Goal: Check status

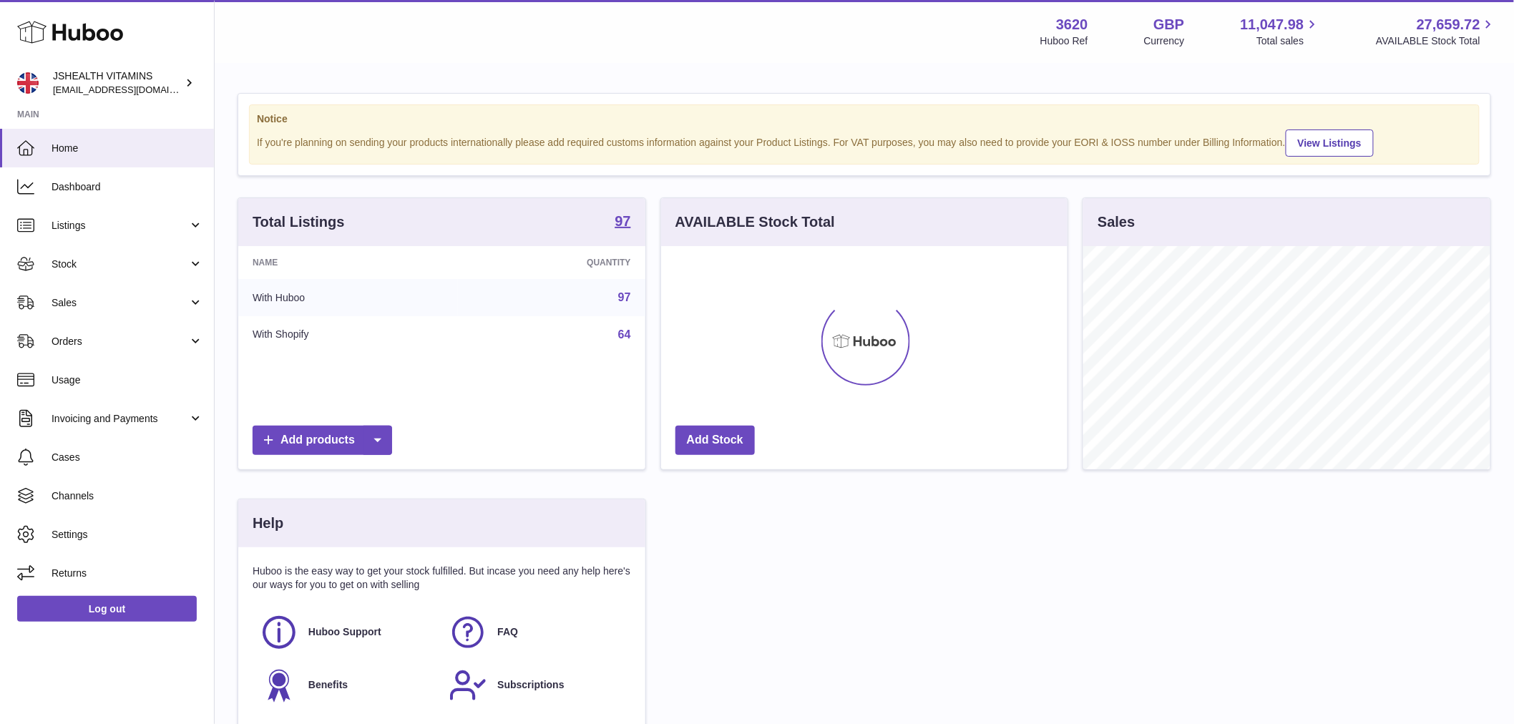
scroll to position [223, 406]
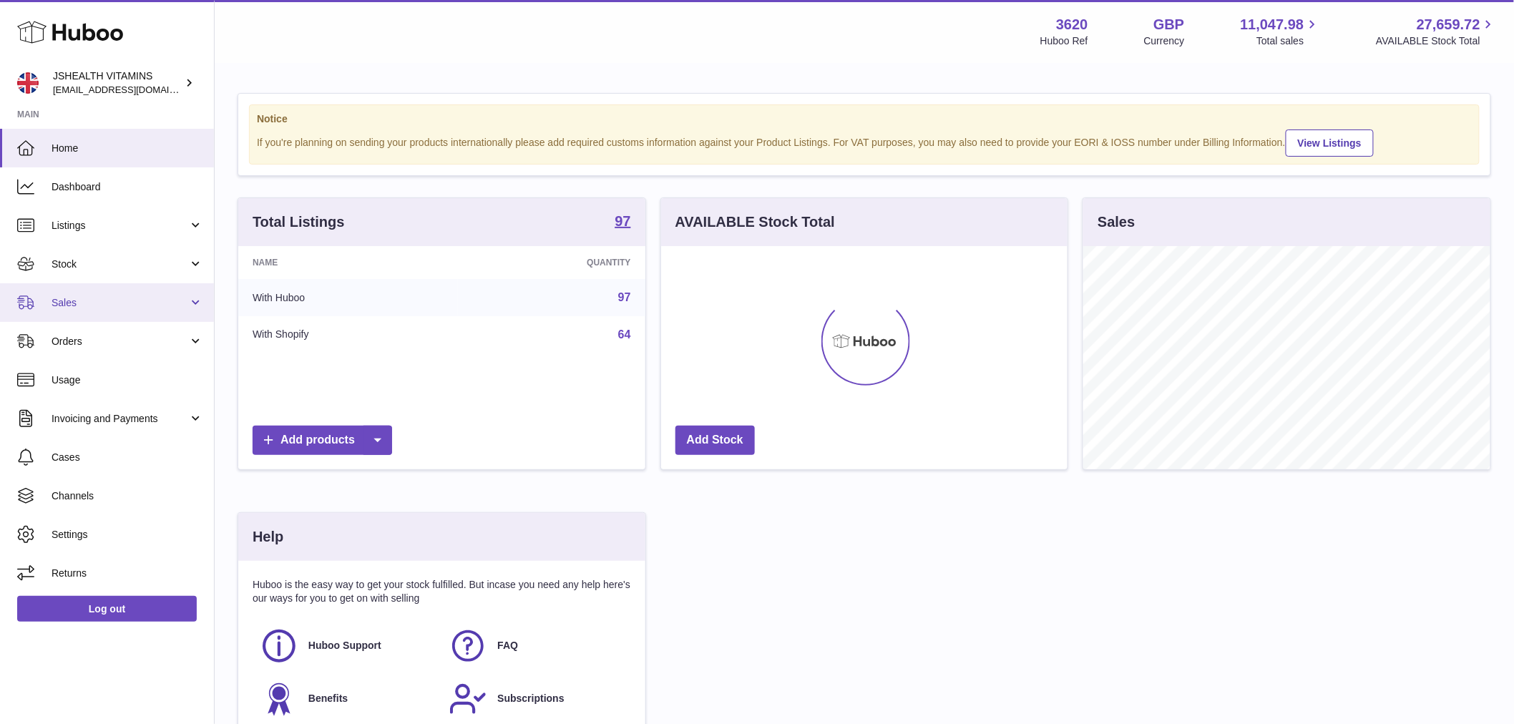
click at [69, 297] on span "Sales" at bounding box center [119, 303] width 137 height 14
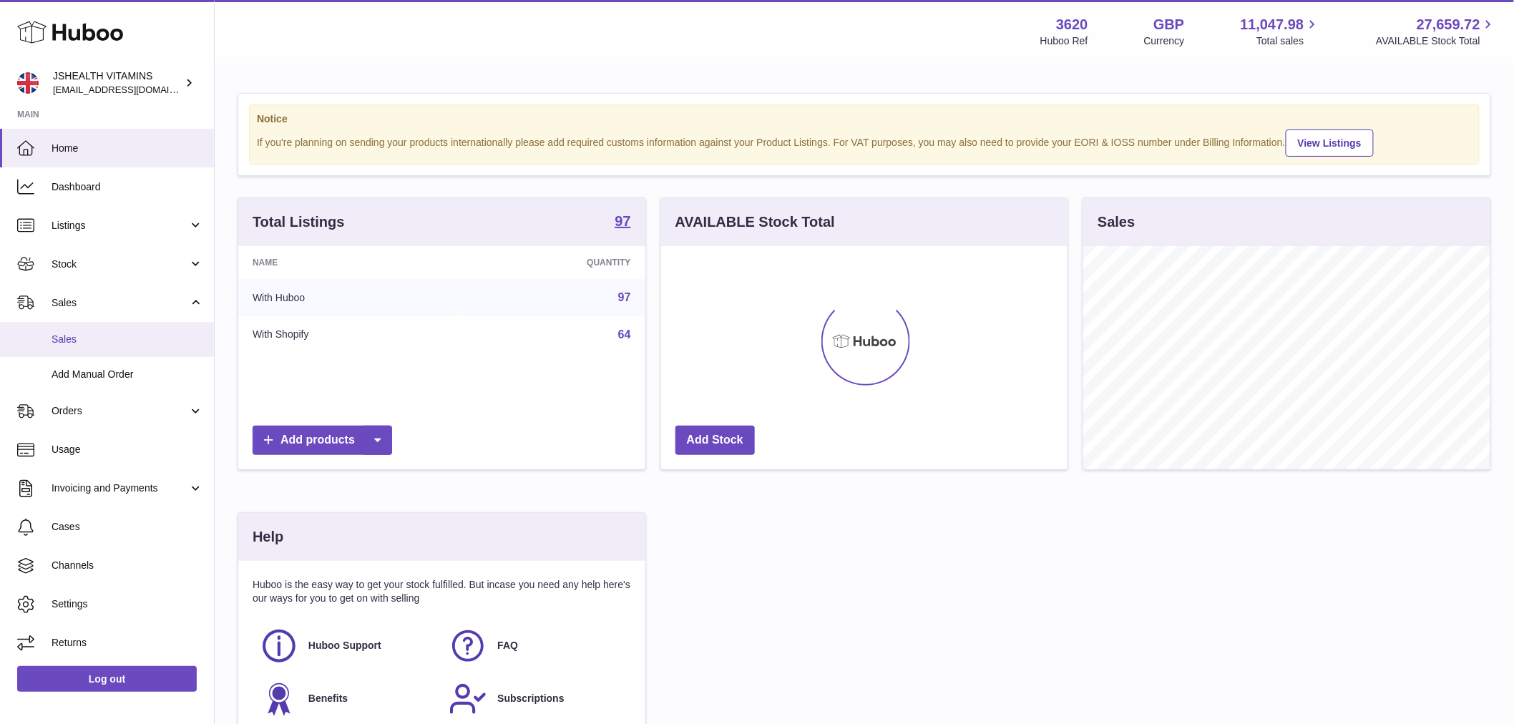
click at [99, 346] on link "Sales" at bounding box center [107, 339] width 214 height 35
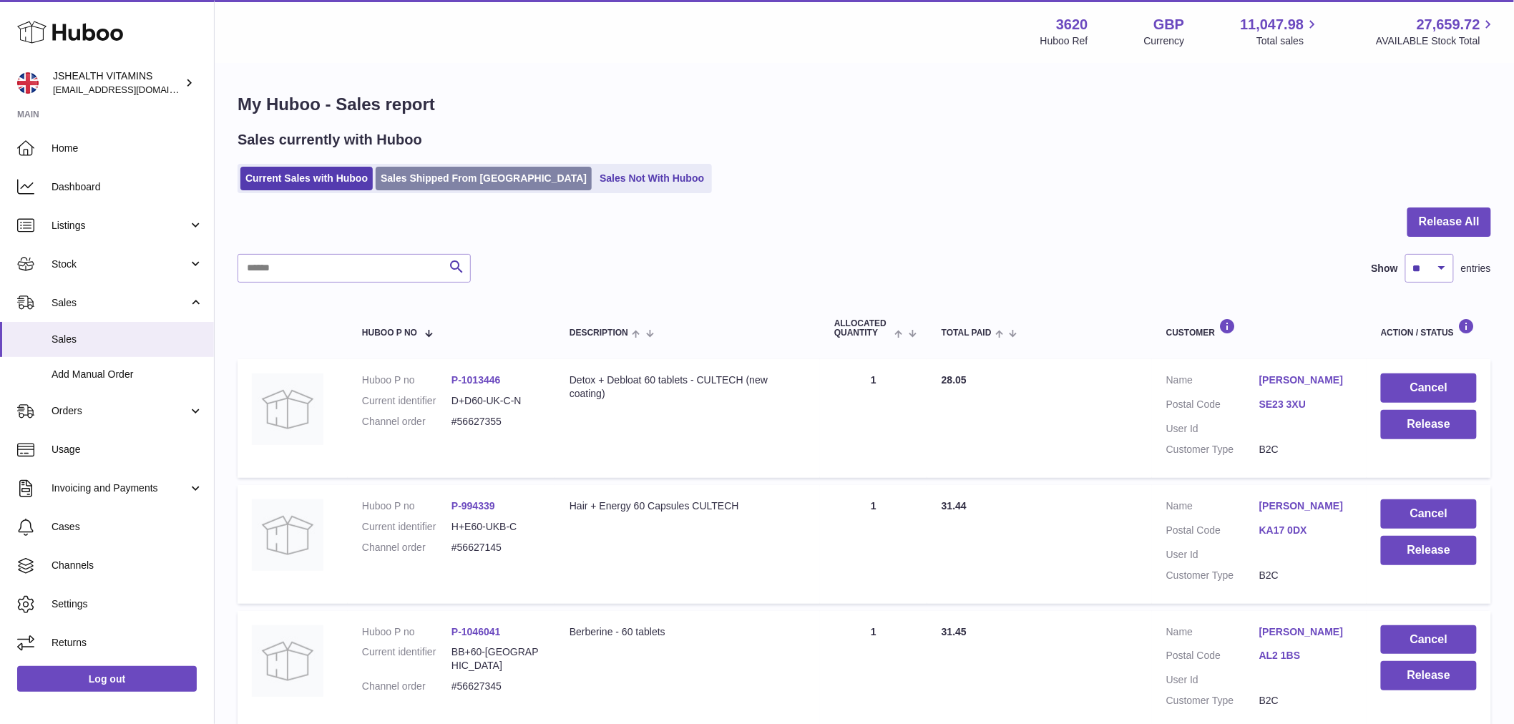
click at [439, 172] on link "Sales Shipped From [GEOGRAPHIC_DATA]" at bounding box center [484, 179] width 216 height 24
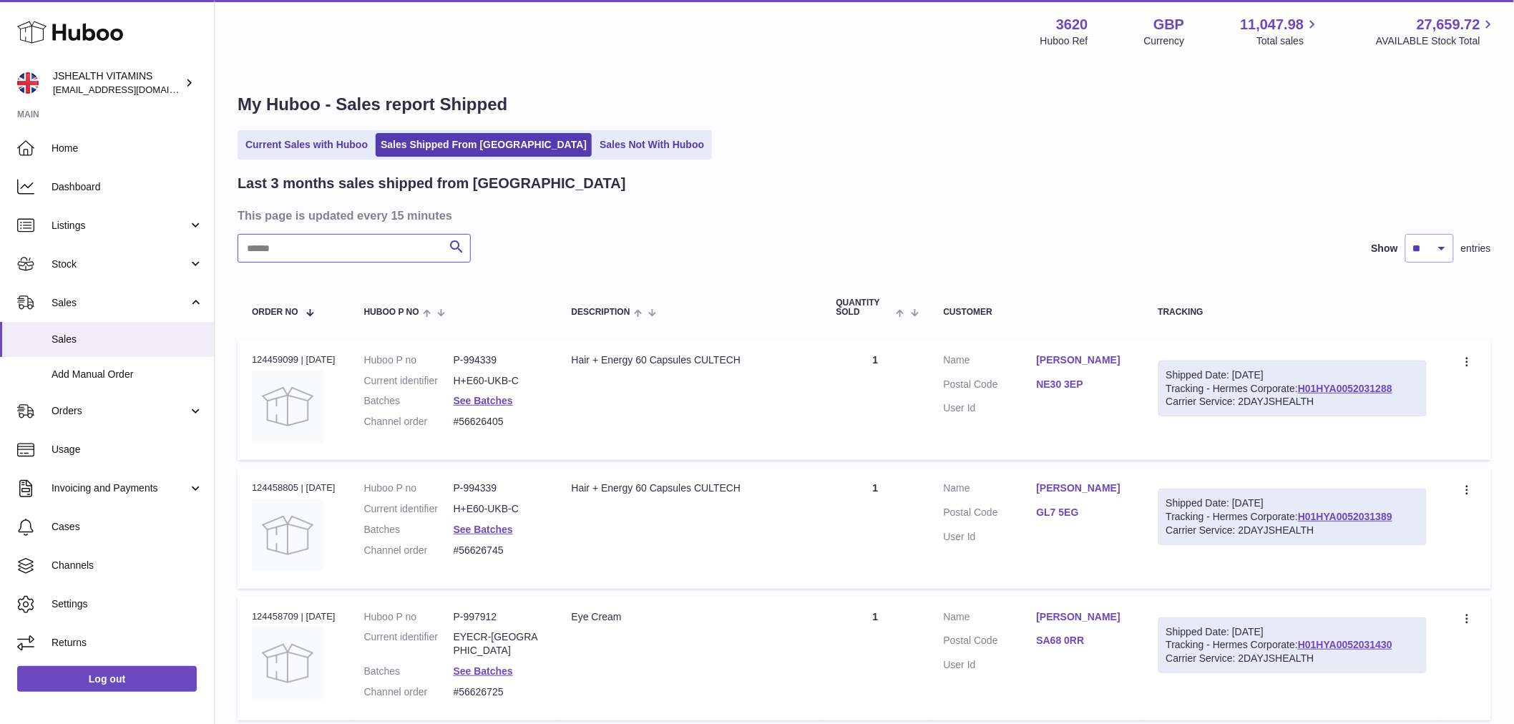
paste input "*********"
type input "*********"
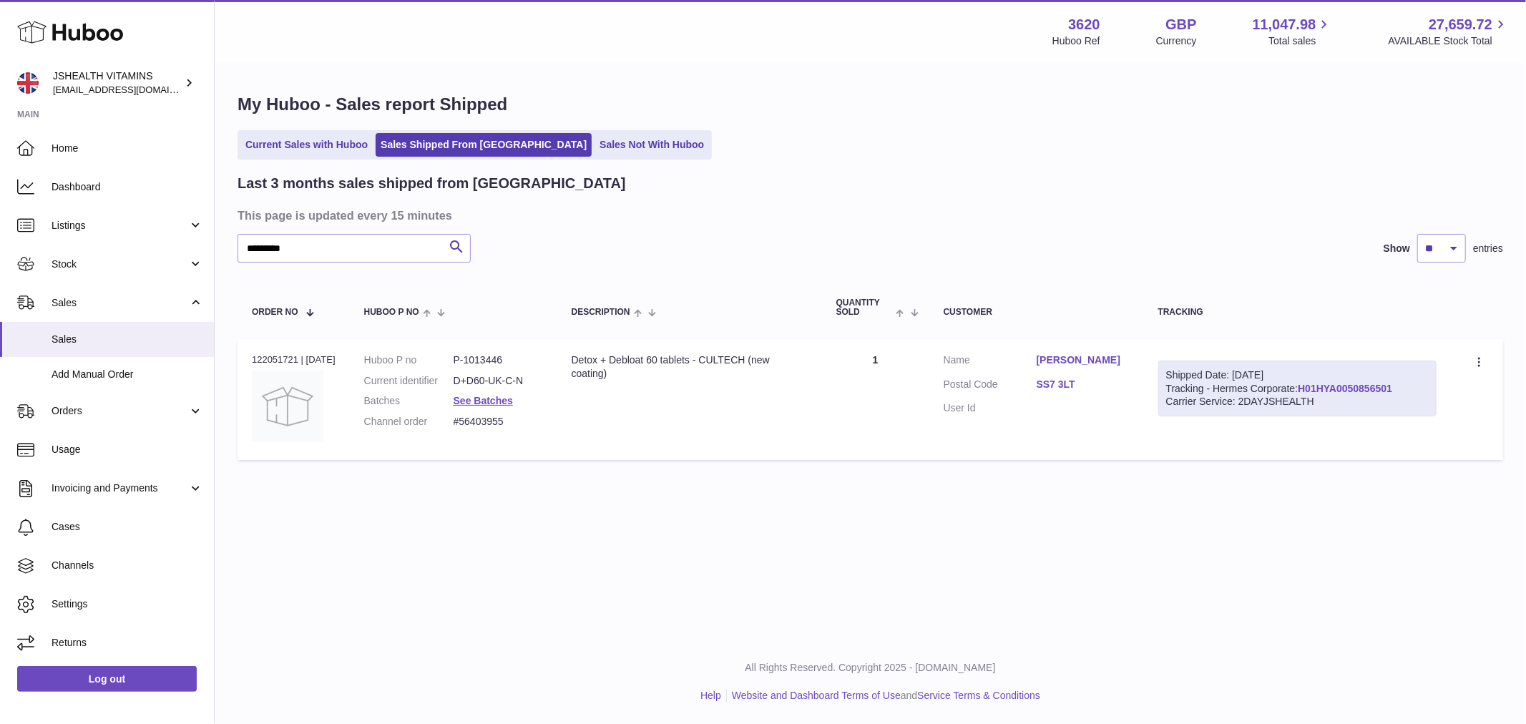
copy link "01HYA0050856501"
copy link "H01HYA0050856501"
drag, startPoint x: 1421, startPoint y: 387, endPoint x: 1315, endPoint y: 391, distance: 106.6
click at [1315, 391] on div "Shipped Date: 1st Aug 2025 Tracking - Hermes Corporate: H01HYA0050856501 Carrie…" at bounding box center [1297, 388] width 279 height 57
click at [1360, 387] on link "H01HYA0050856501" at bounding box center [1344, 388] width 94 height 11
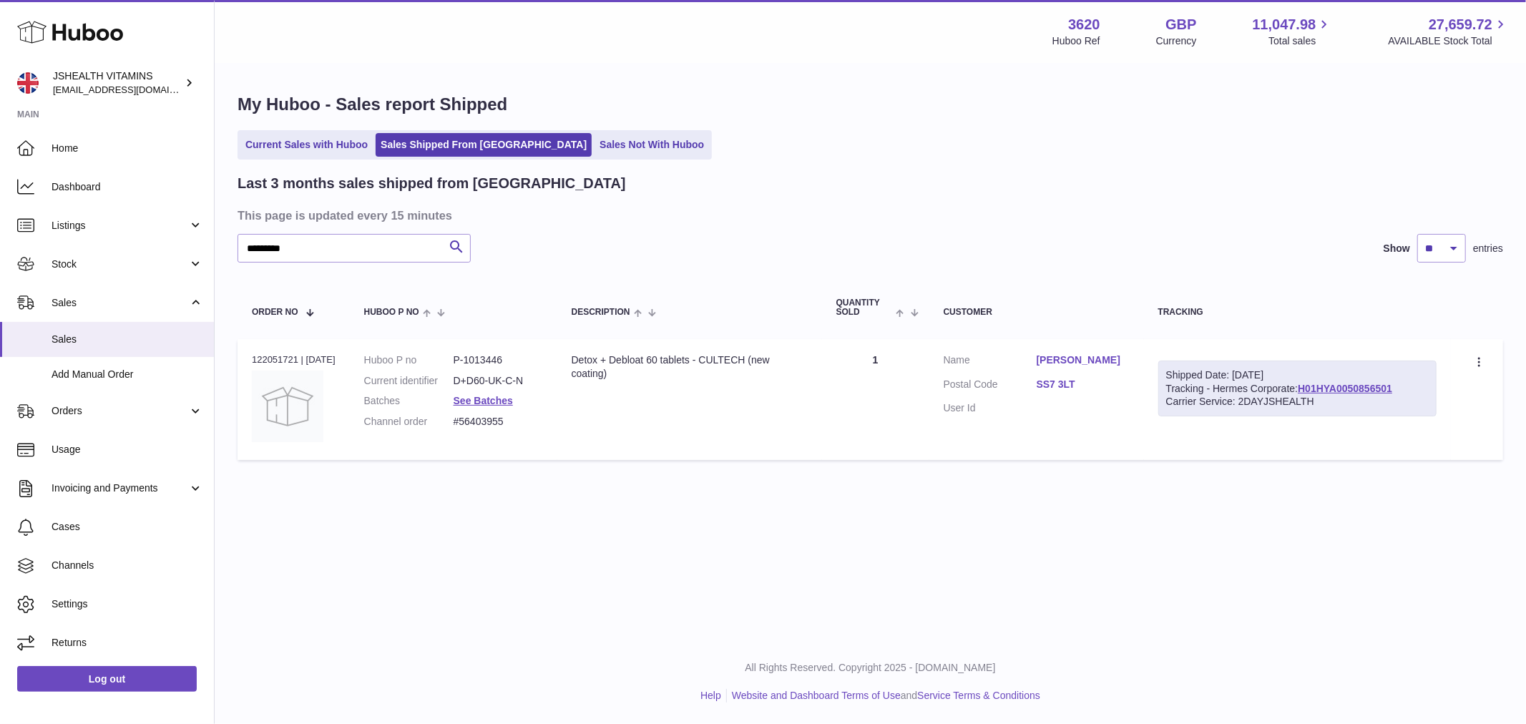
click at [1074, 380] on link "SS7 3LT" at bounding box center [1082, 385] width 93 height 14
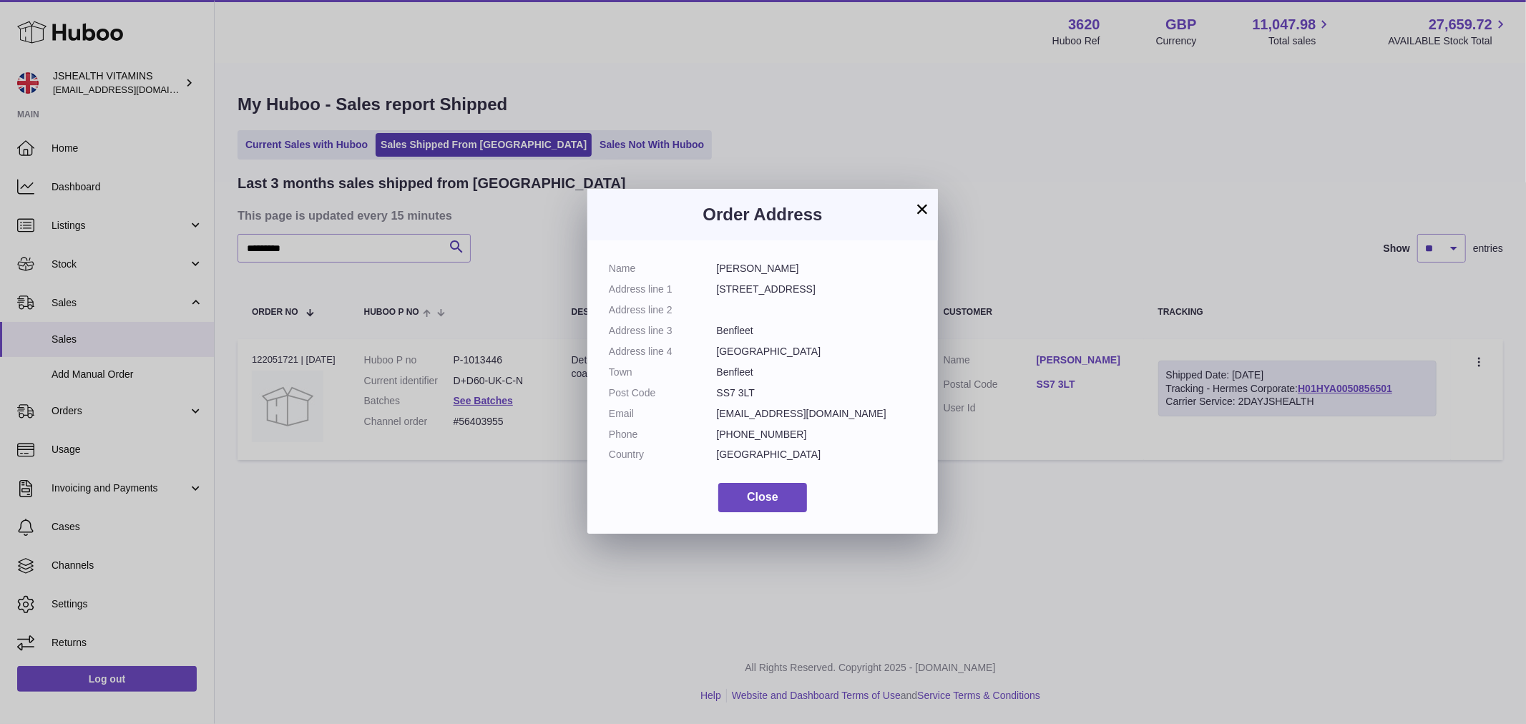
drag, startPoint x: 757, startPoint y: 394, endPoint x: 703, endPoint y: 394, distance: 53.6
click at [703, 394] on dl "Name Donna Thomas Address line 1 37 Goldfinch Lane Address line 2 Address line …" at bounding box center [763, 365] width 308 height 207
copy dl "SS7 3LT"
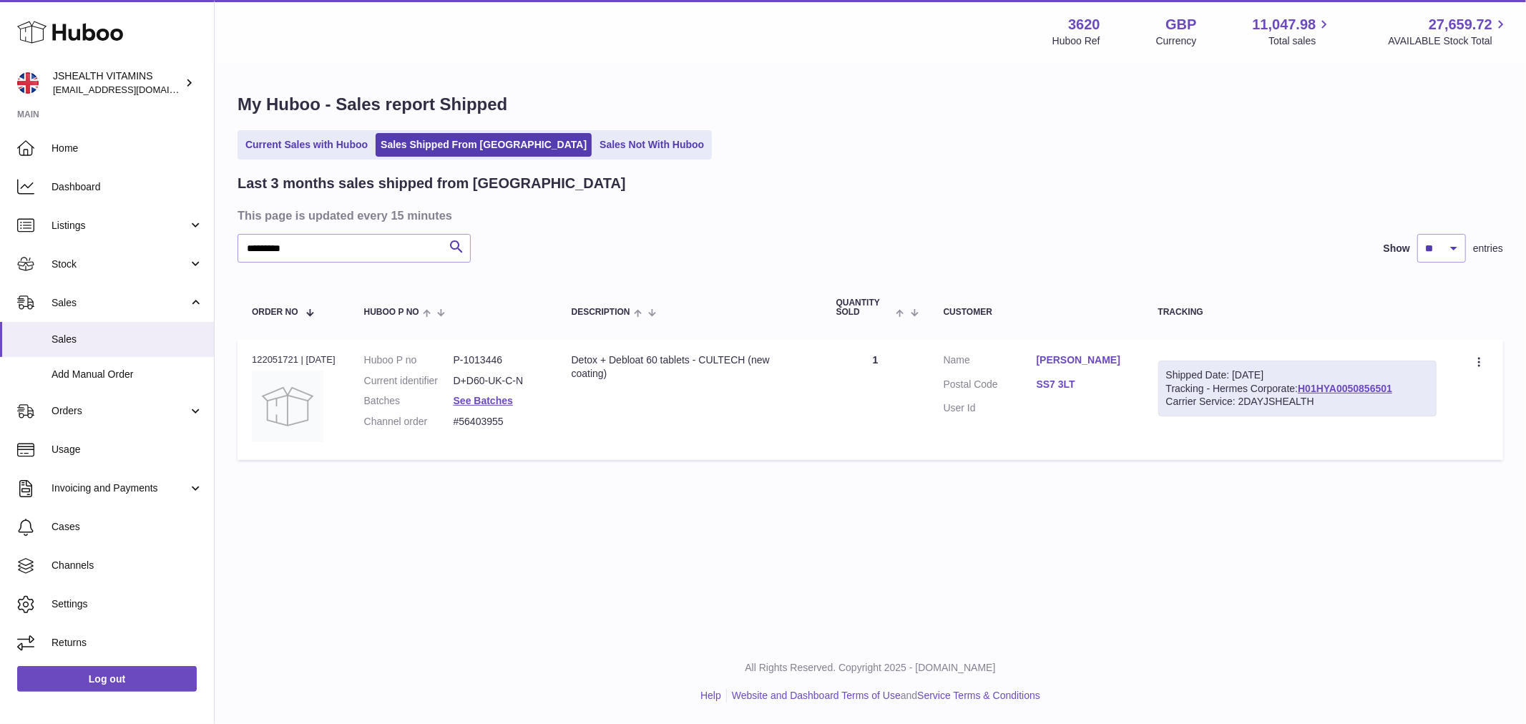
click at [1148, 172] on div at bounding box center [763, 362] width 1526 height 724
